Goal: Transaction & Acquisition: Purchase product/service

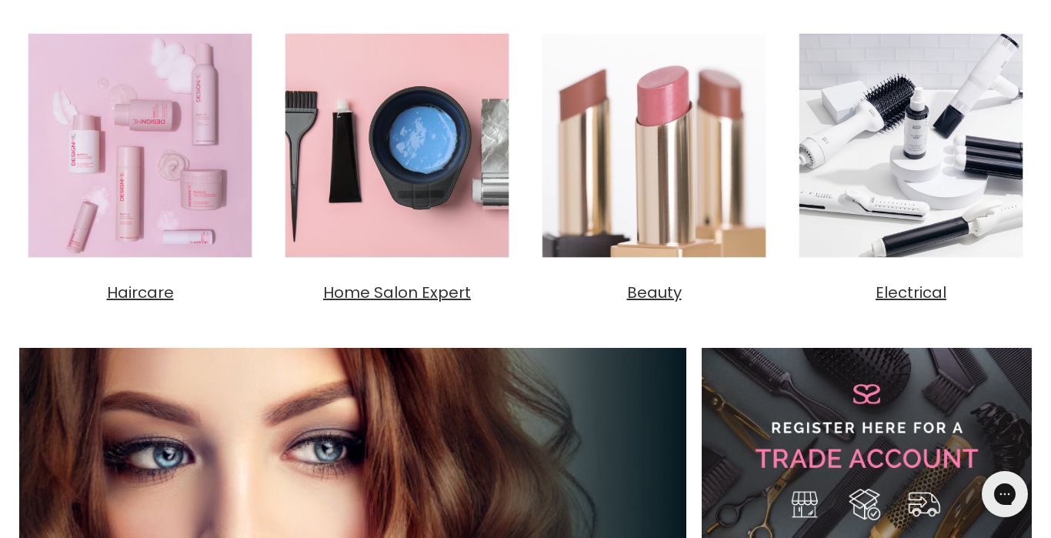
scroll to position [29, 0]
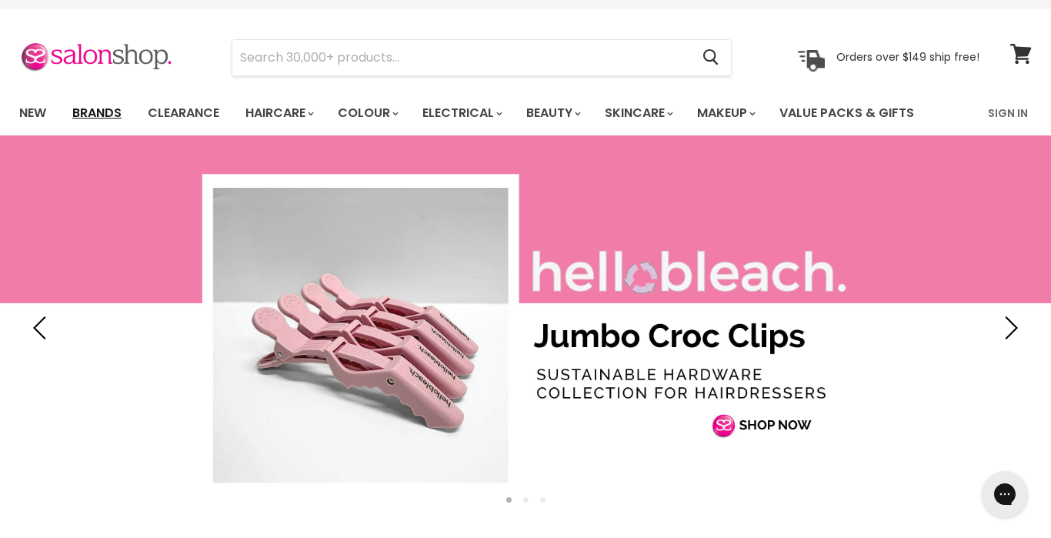
click at [105, 108] on link "Brands" at bounding box center [97, 113] width 72 height 32
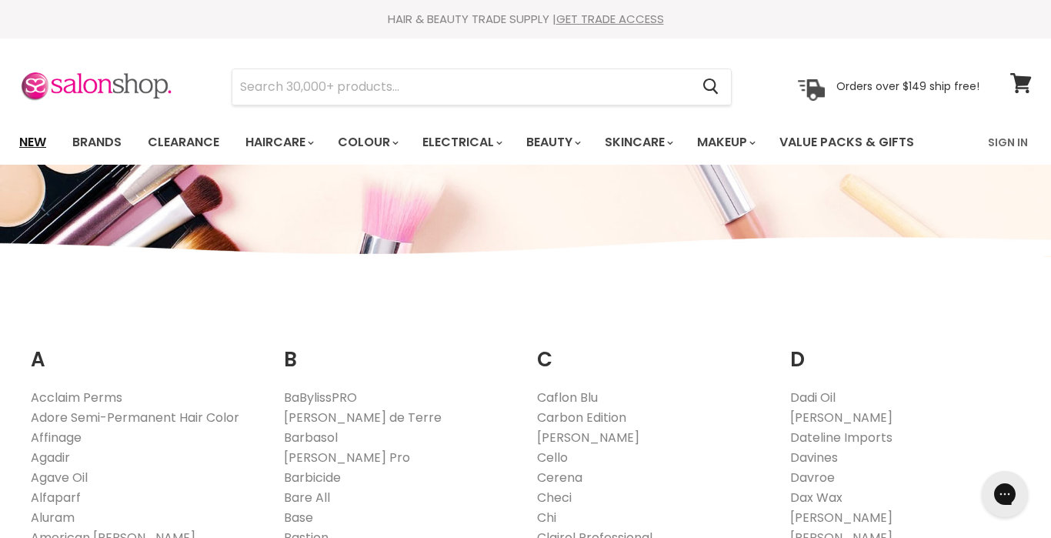
click at [37, 145] on link "New" at bounding box center [33, 142] width 50 height 32
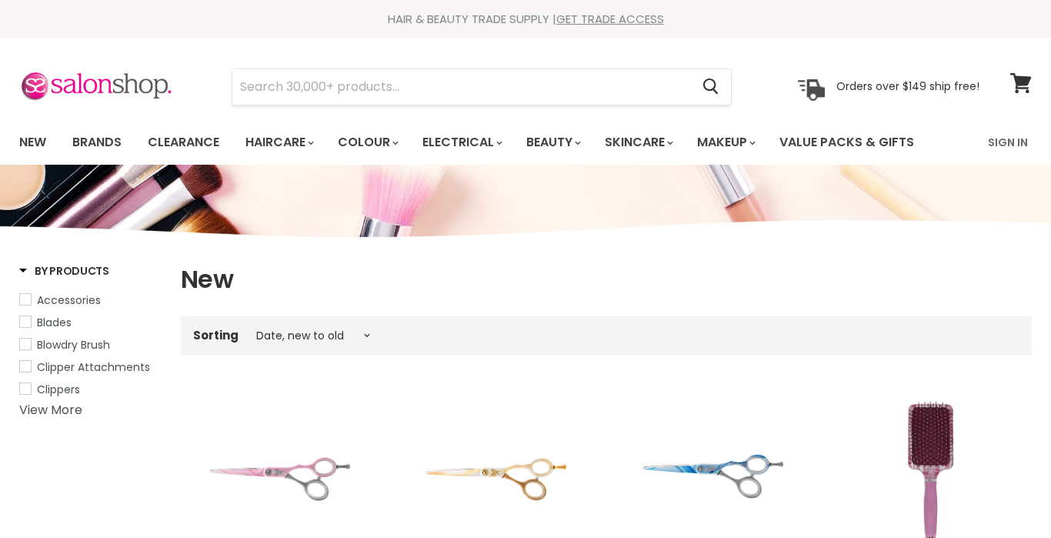
select select "created-descending"
click at [334, 87] on input "Search" at bounding box center [461, 86] width 458 height 35
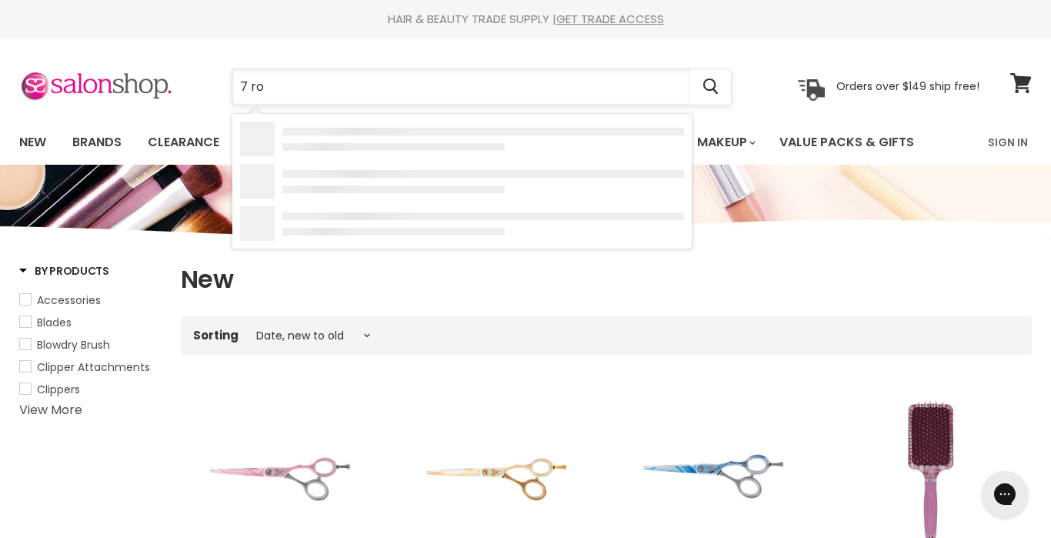
type input "7 row"
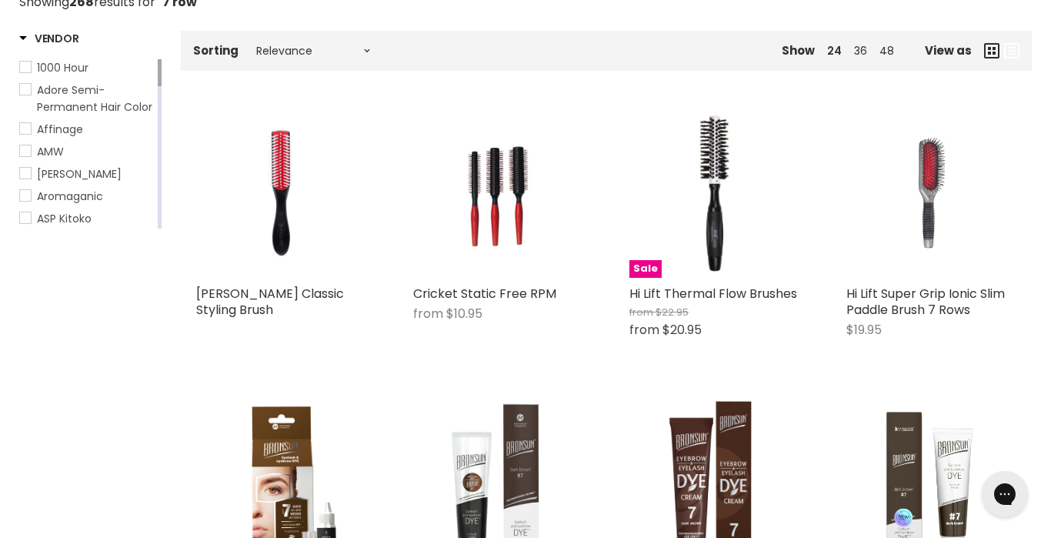
click at [262, 191] on img "Main content" at bounding box center [281, 193] width 171 height 171
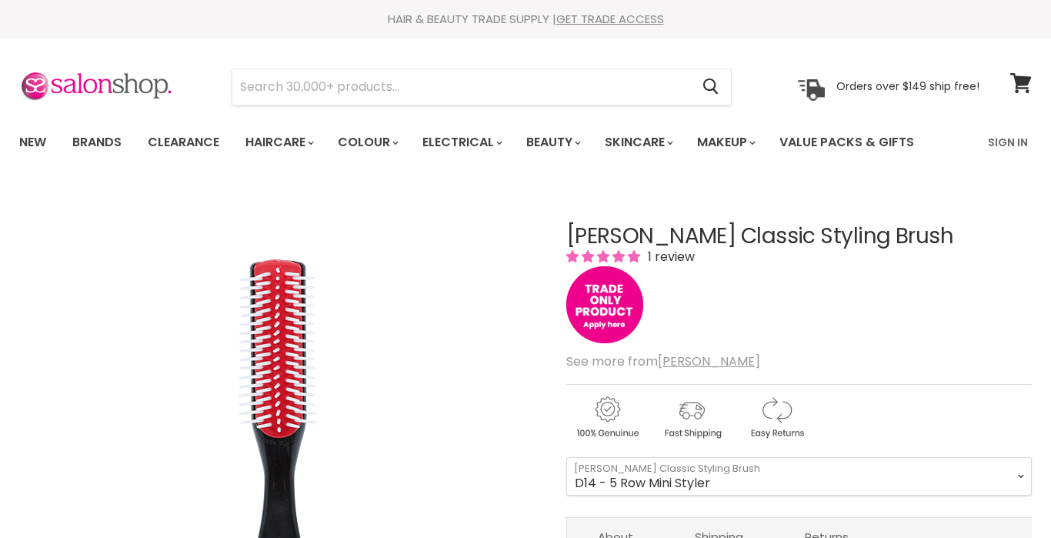
click at [619, 457] on select "D14 - 5 Row Mini Styler D3 - 7 Row Classic Styler D4 - 9 Row Classic Styler" at bounding box center [798, 476] width 465 height 38
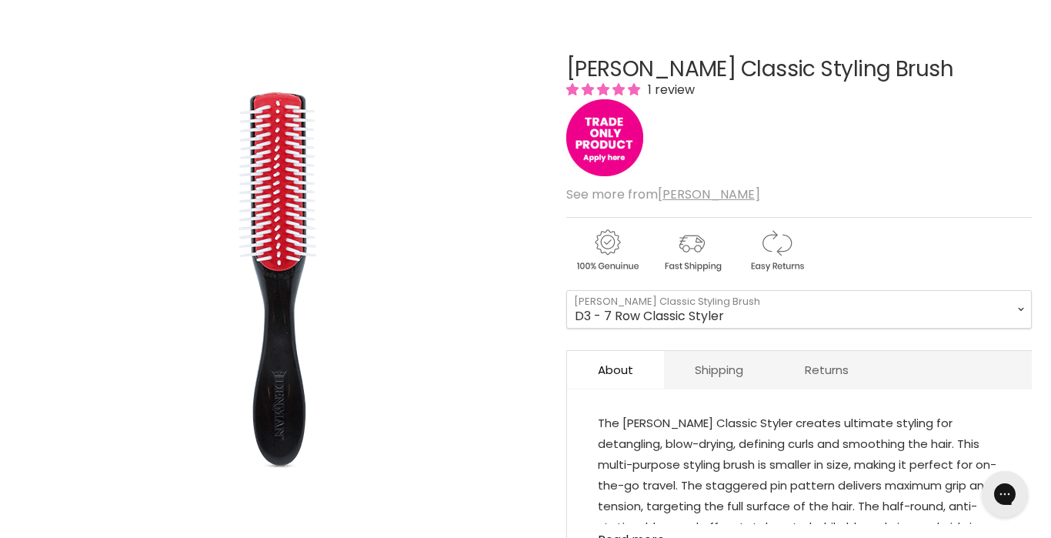
select select "D3 - 7 Row Classic Styler"
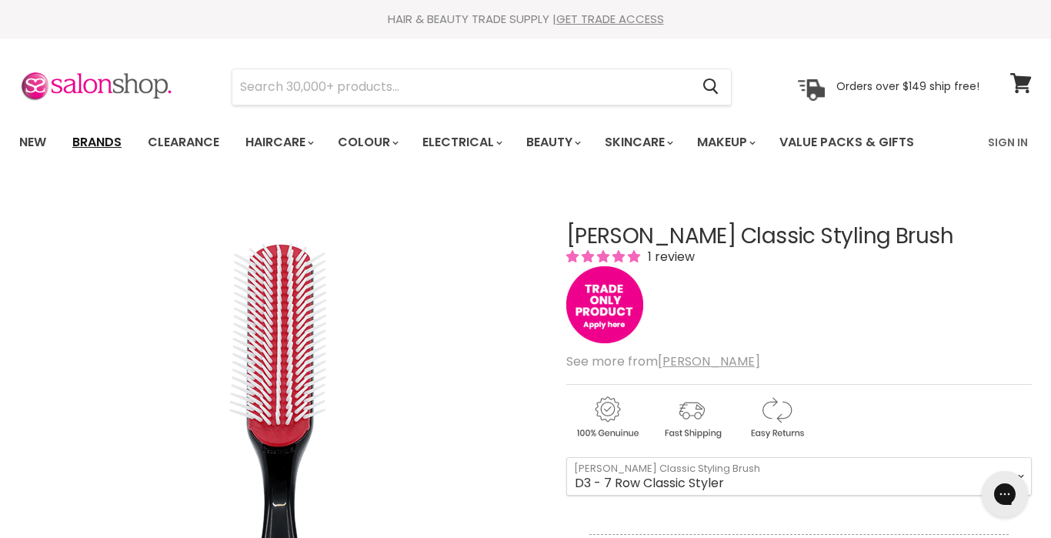
click at [106, 149] on link "Brands" at bounding box center [97, 142] width 72 height 32
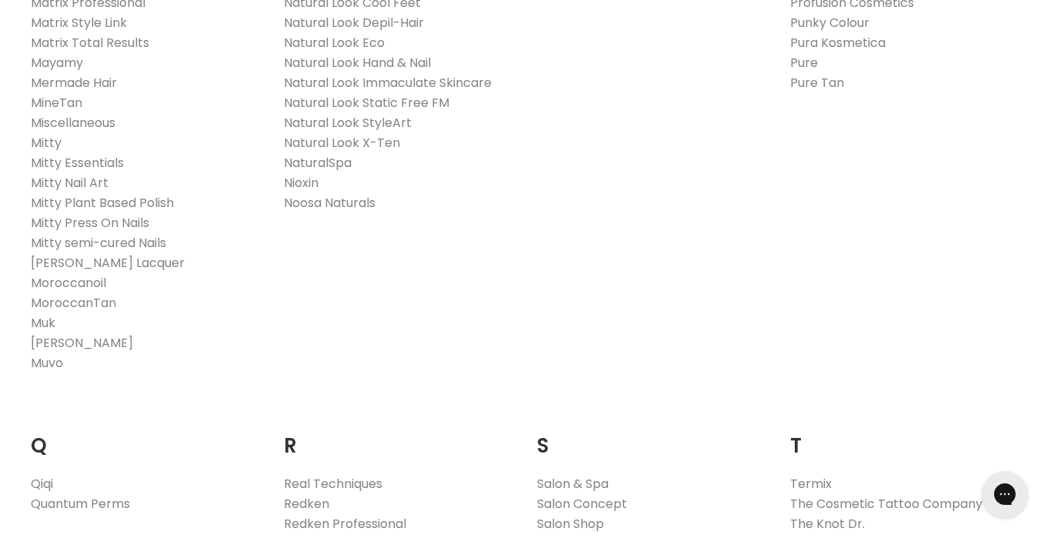
scroll to position [2028, 0]
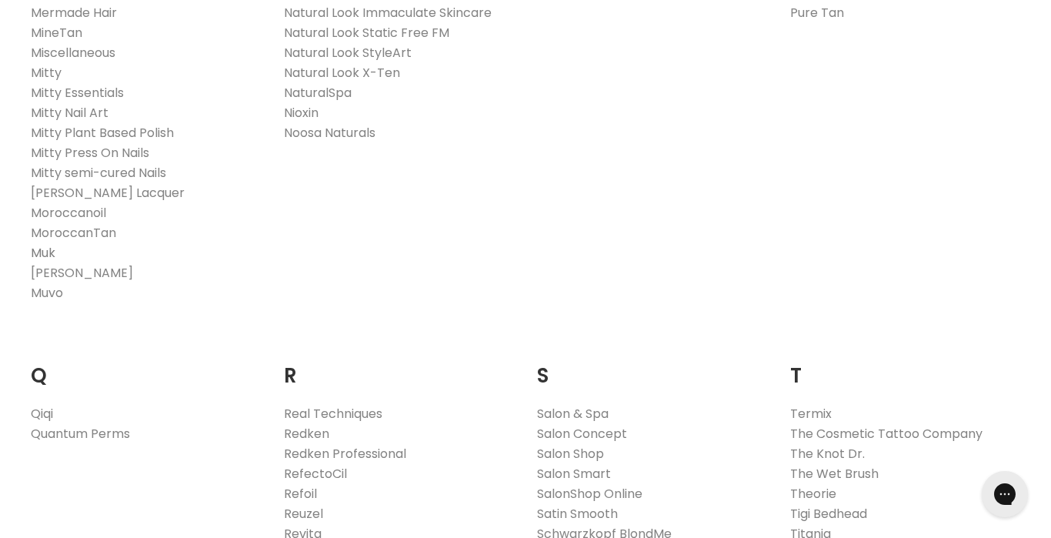
click at [48, 244] on link "Muk" at bounding box center [43, 253] width 25 height 18
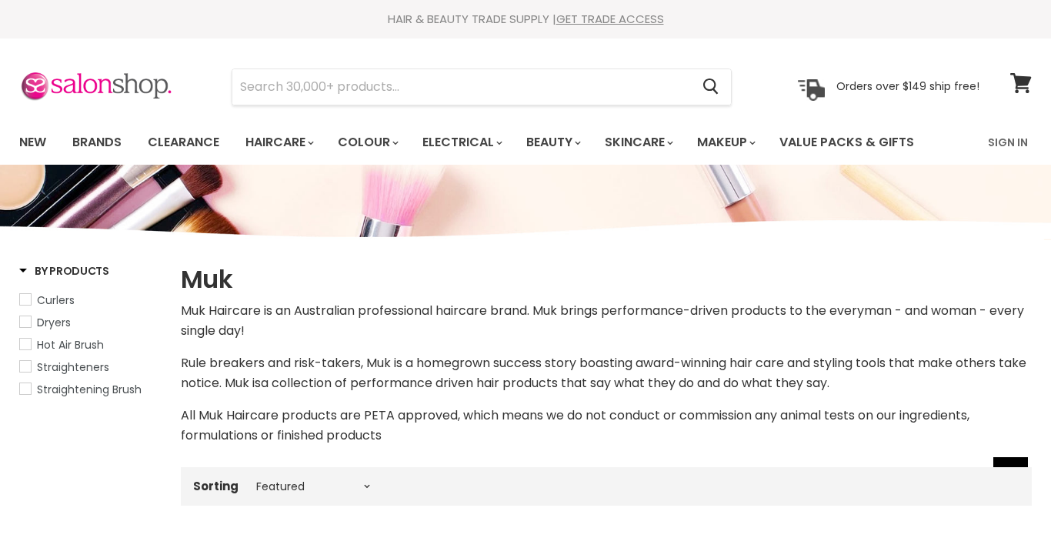
select select "manual"
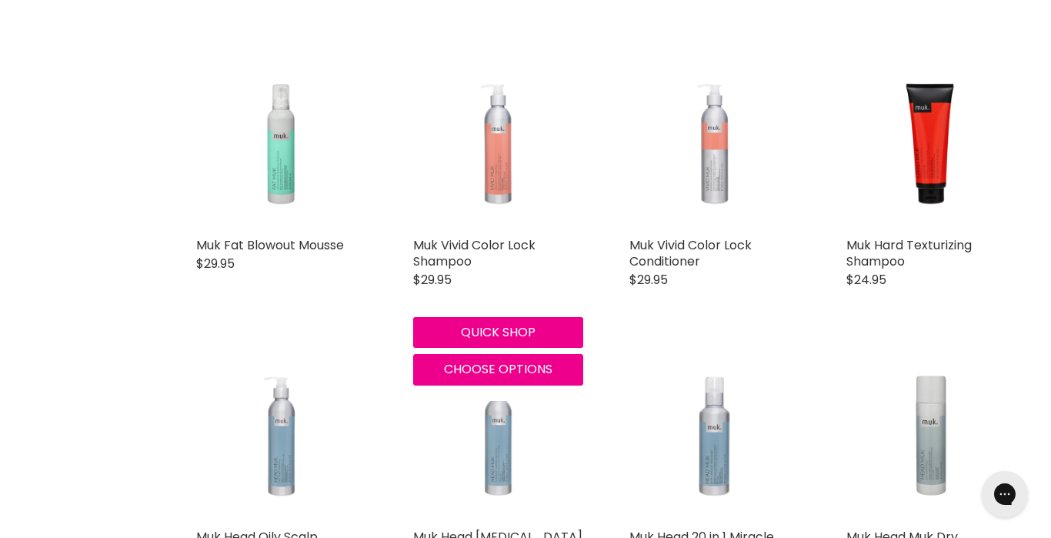
scroll to position [1437, 0]
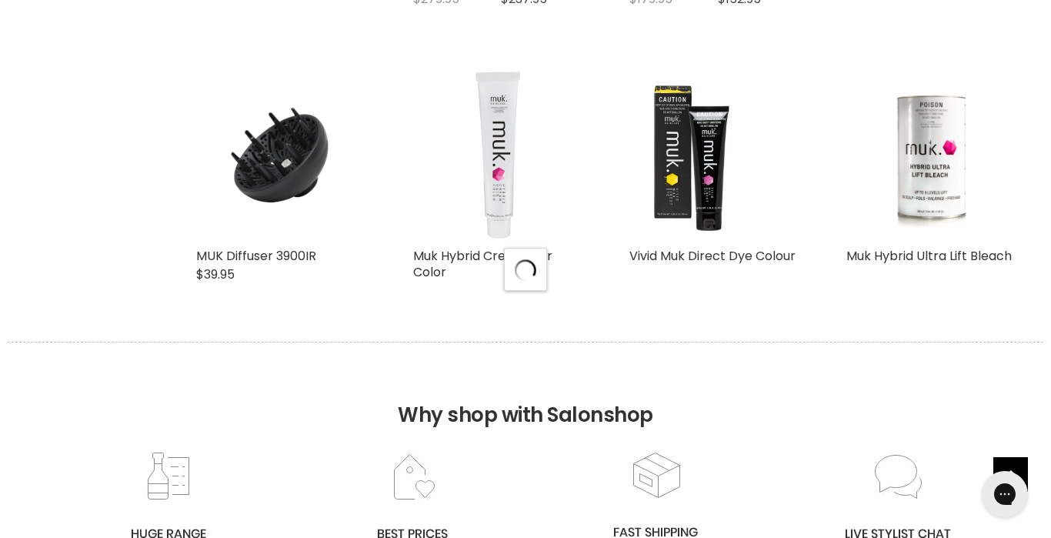
select select "manual"
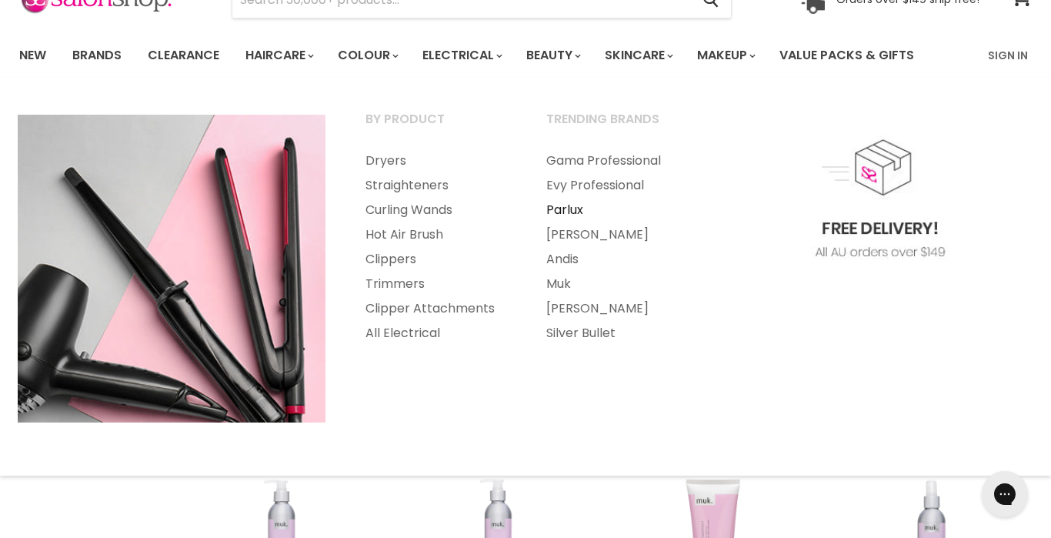
scroll to position [1066, 0]
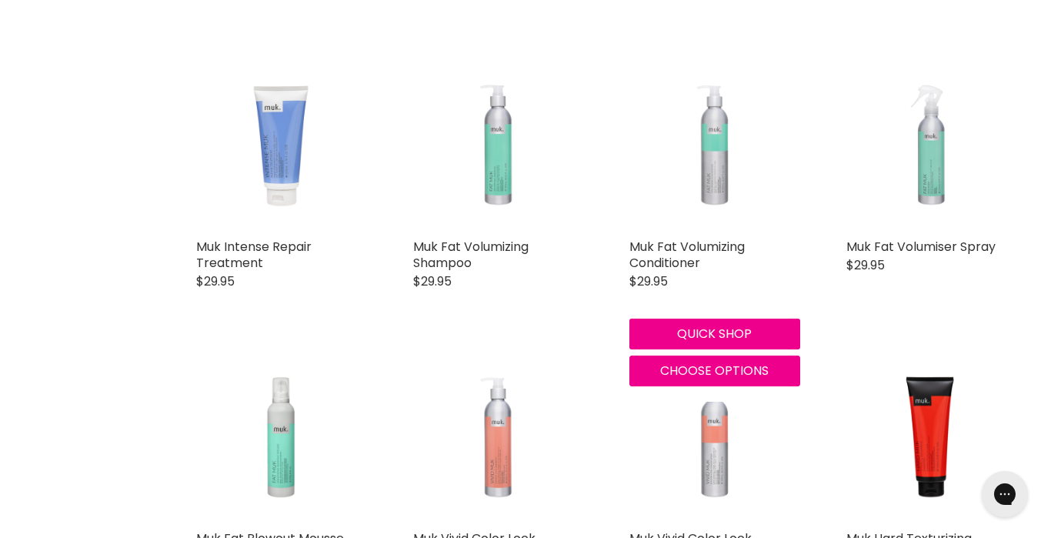
click at [701, 195] on img "Main content" at bounding box center [714, 145] width 171 height 171
